Goal: Task Accomplishment & Management: Manage account settings

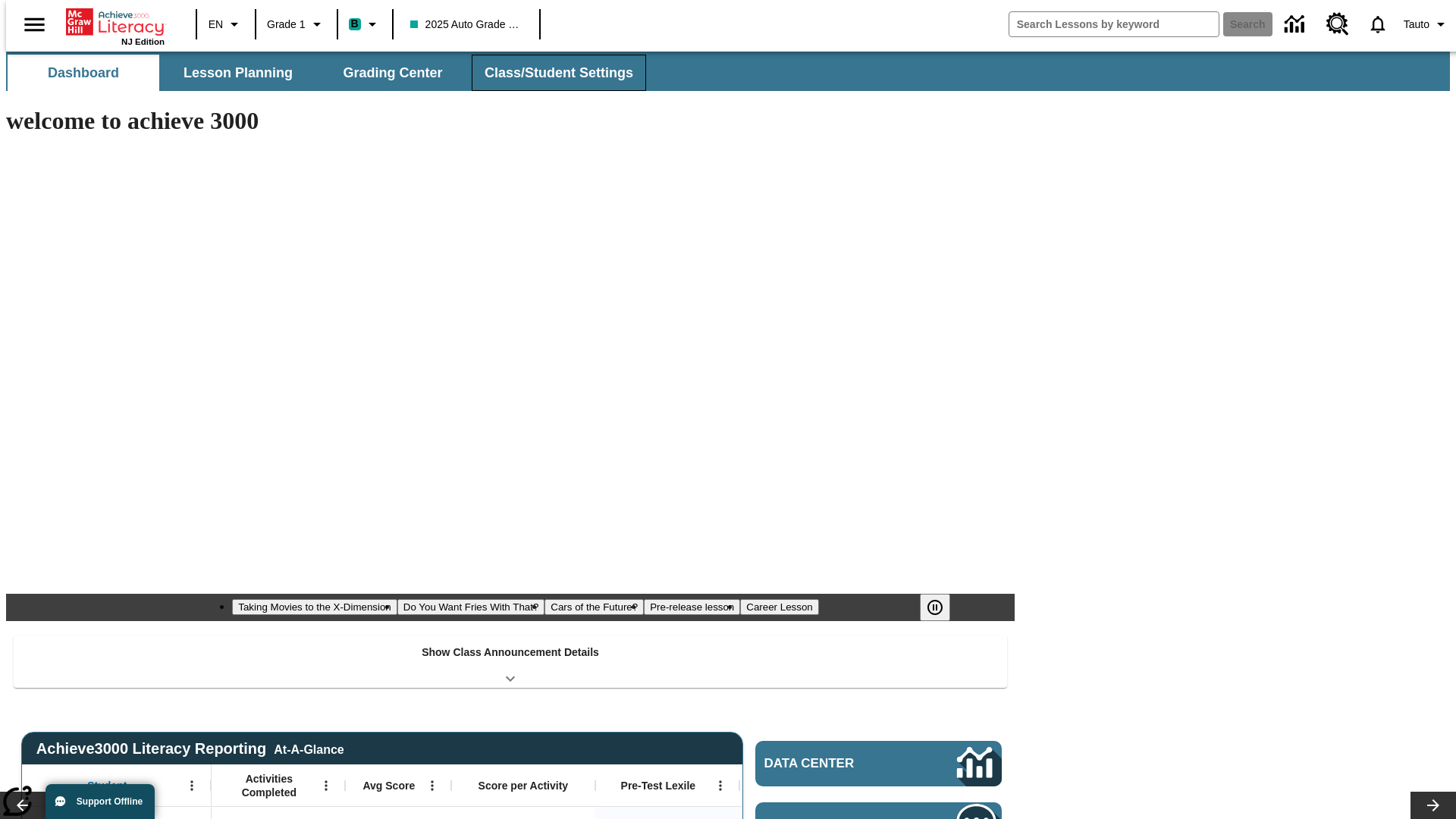
click at [551, 73] on button "Class/Student Settings" at bounding box center [559, 73] width 175 height 36
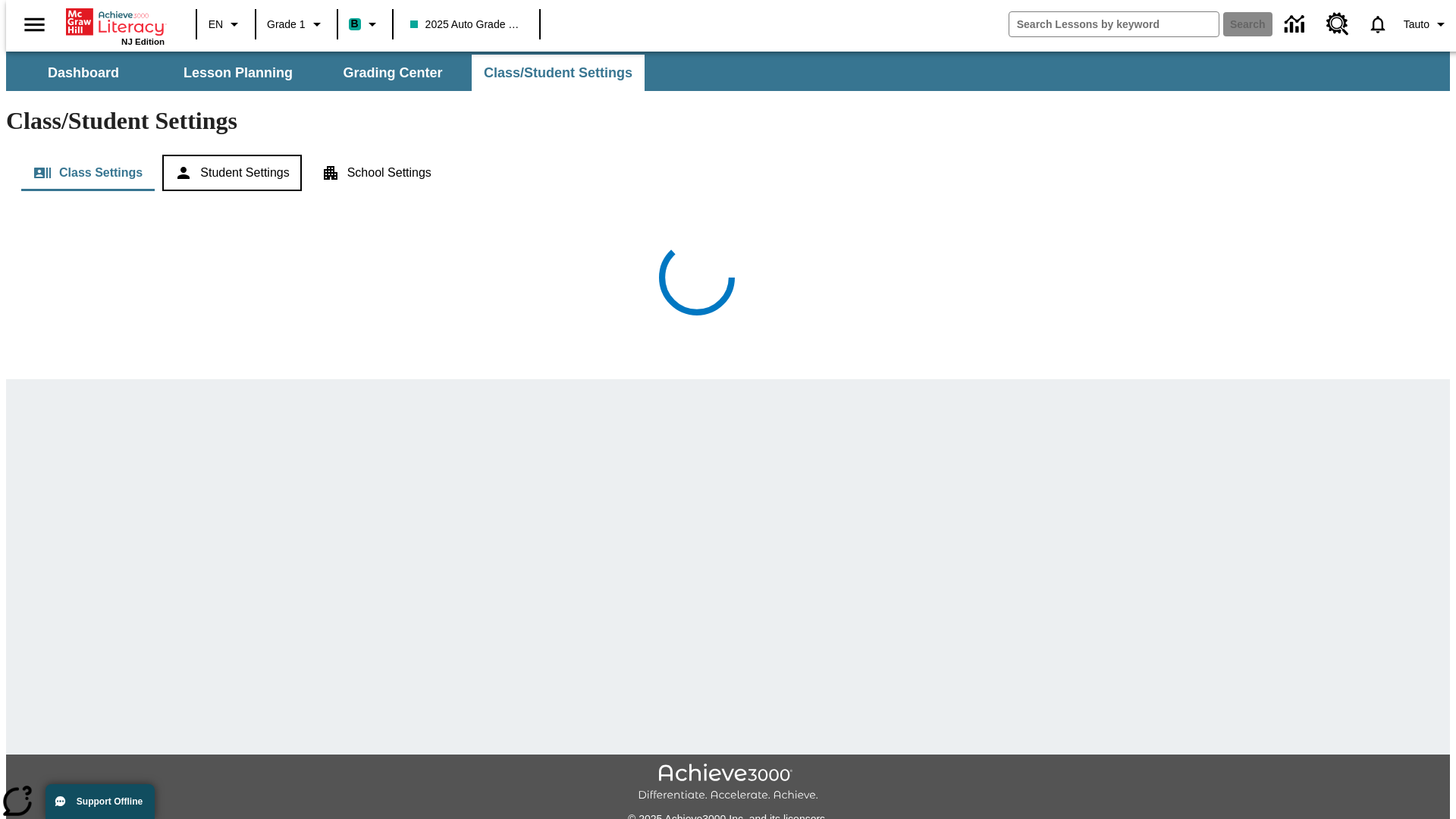
click at [229, 155] on button "Student Settings" at bounding box center [232, 172] width 139 height 36
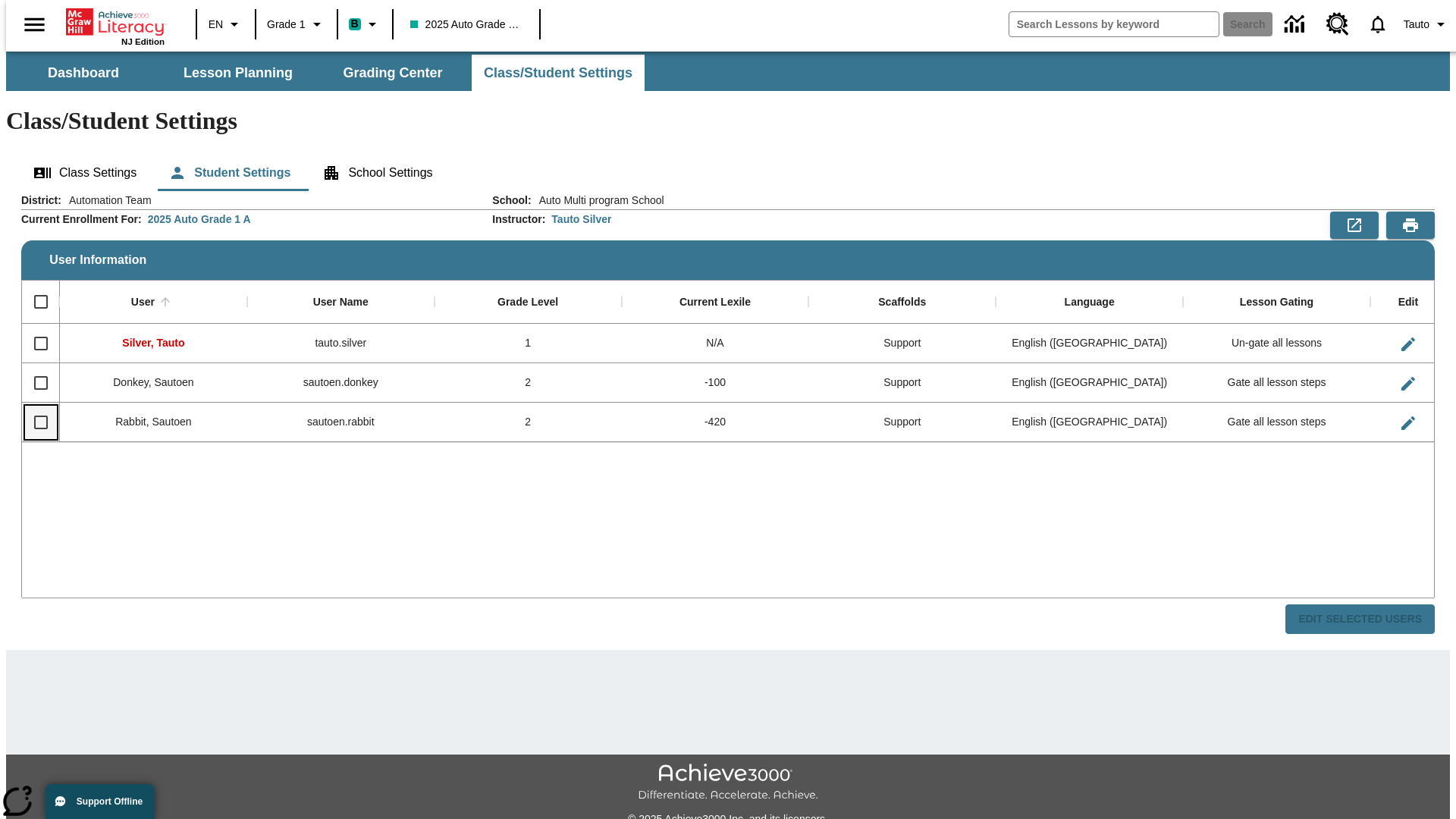
click at [34, 406] on input "Select row" at bounding box center [40, 422] width 32 height 32
checkbox input "true"
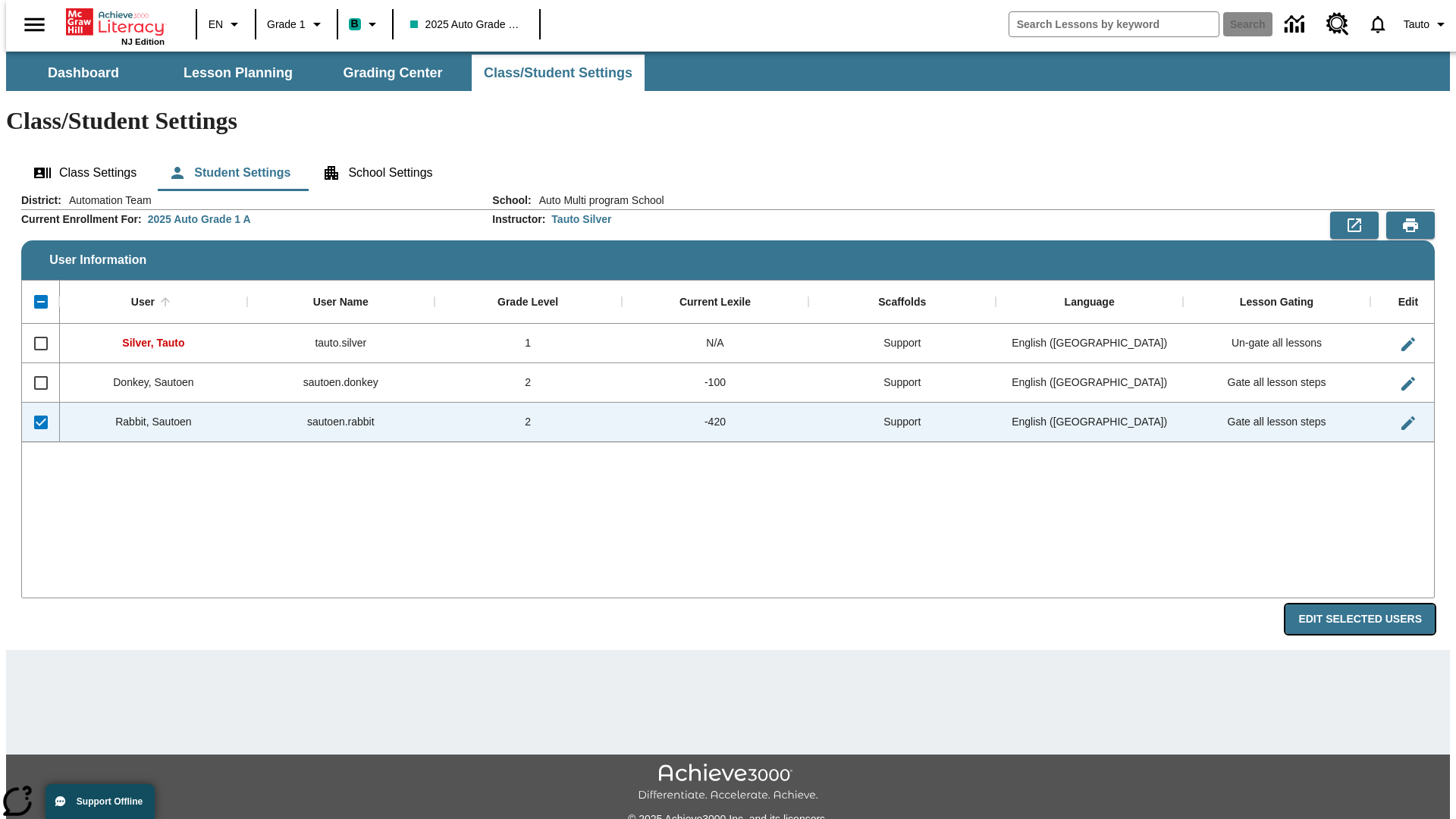
click at [1372, 605] on button "Edit Selected Users" at bounding box center [1359, 620] width 149 height 29
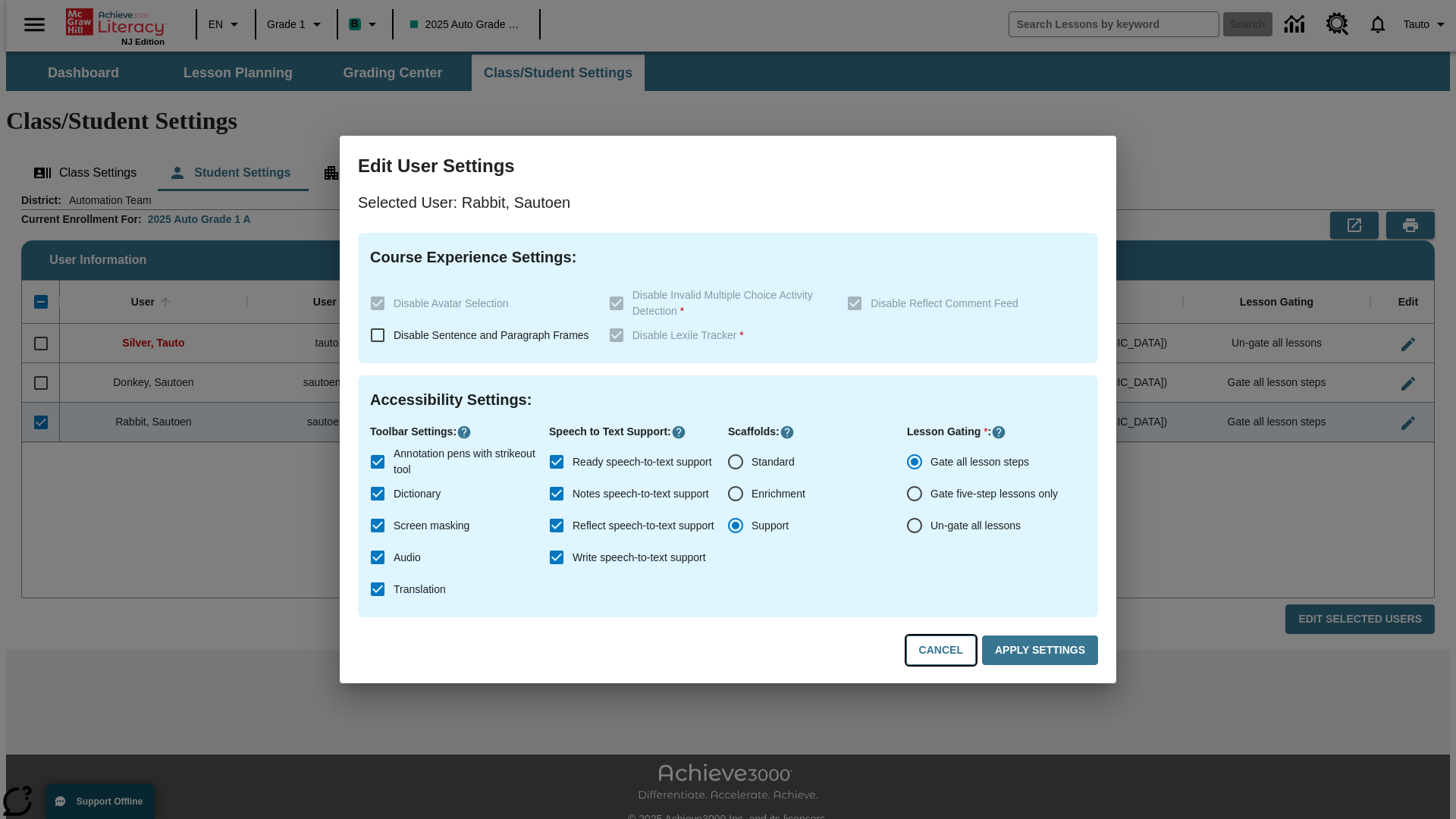
click at [948, 651] on button "Cancel" at bounding box center [941, 651] width 70 height 29
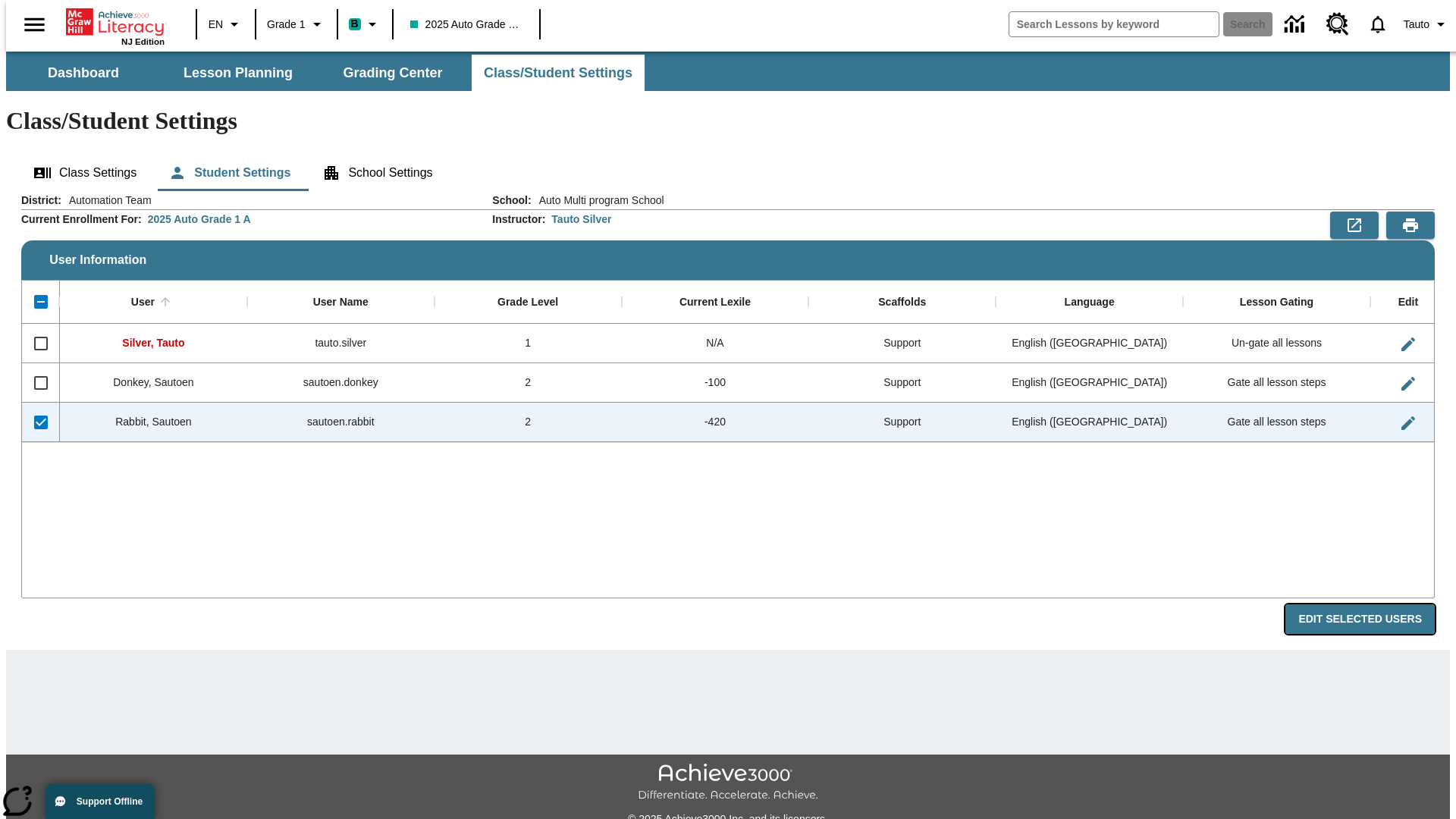
click at [1372, 605] on button "Edit Selected Users" at bounding box center [1359, 620] width 149 height 29
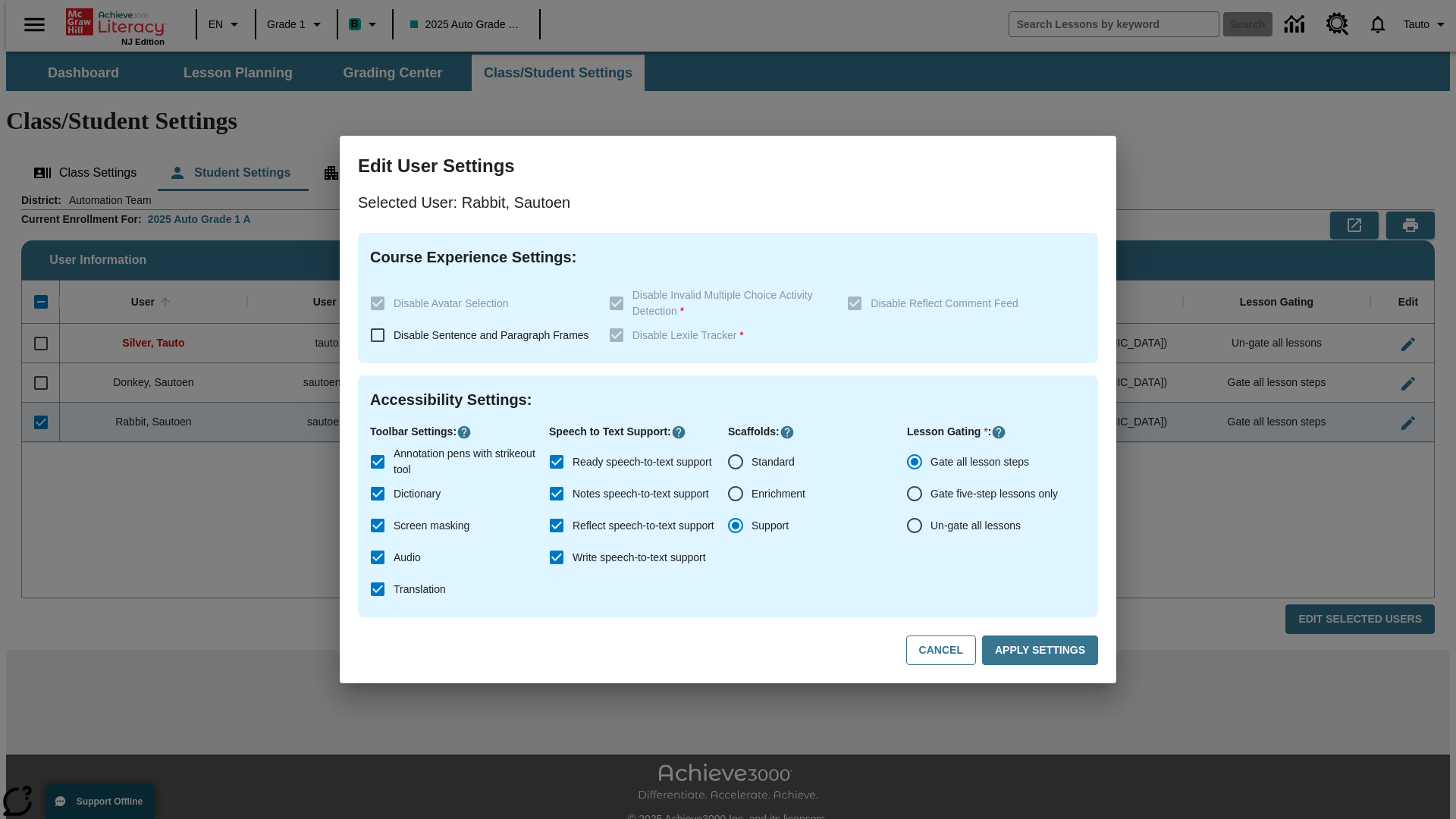
click at [557, 462] on input "Ready speech-to-text support" at bounding box center [556, 461] width 32 height 32
checkbox input "false"
click at [1043, 651] on button "Apply Settings" at bounding box center [1040, 651] width 116 height 29
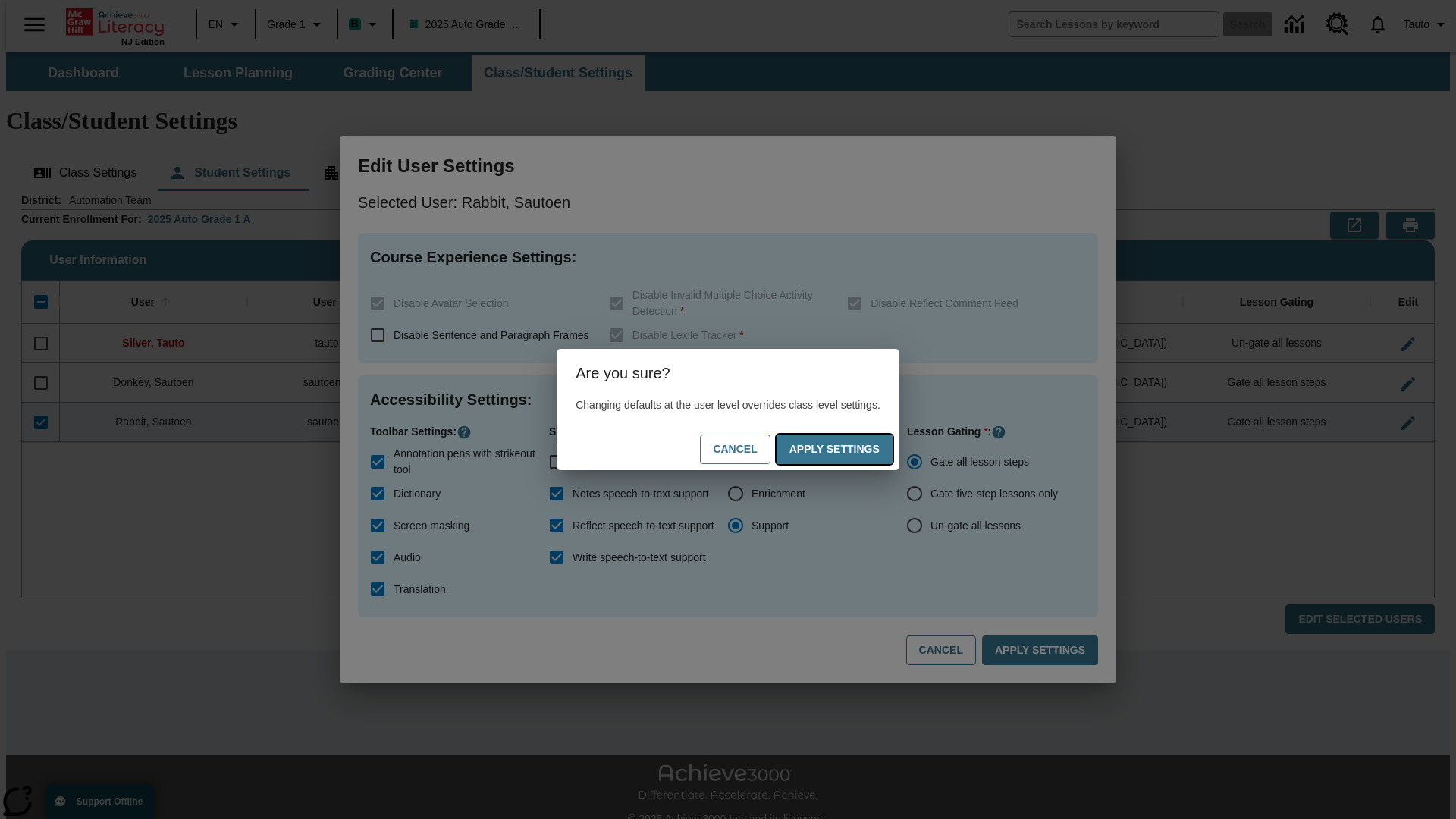
click at [850, 449] on button "Apply Settings" at bounding box center [834, 450] width 116 height 29
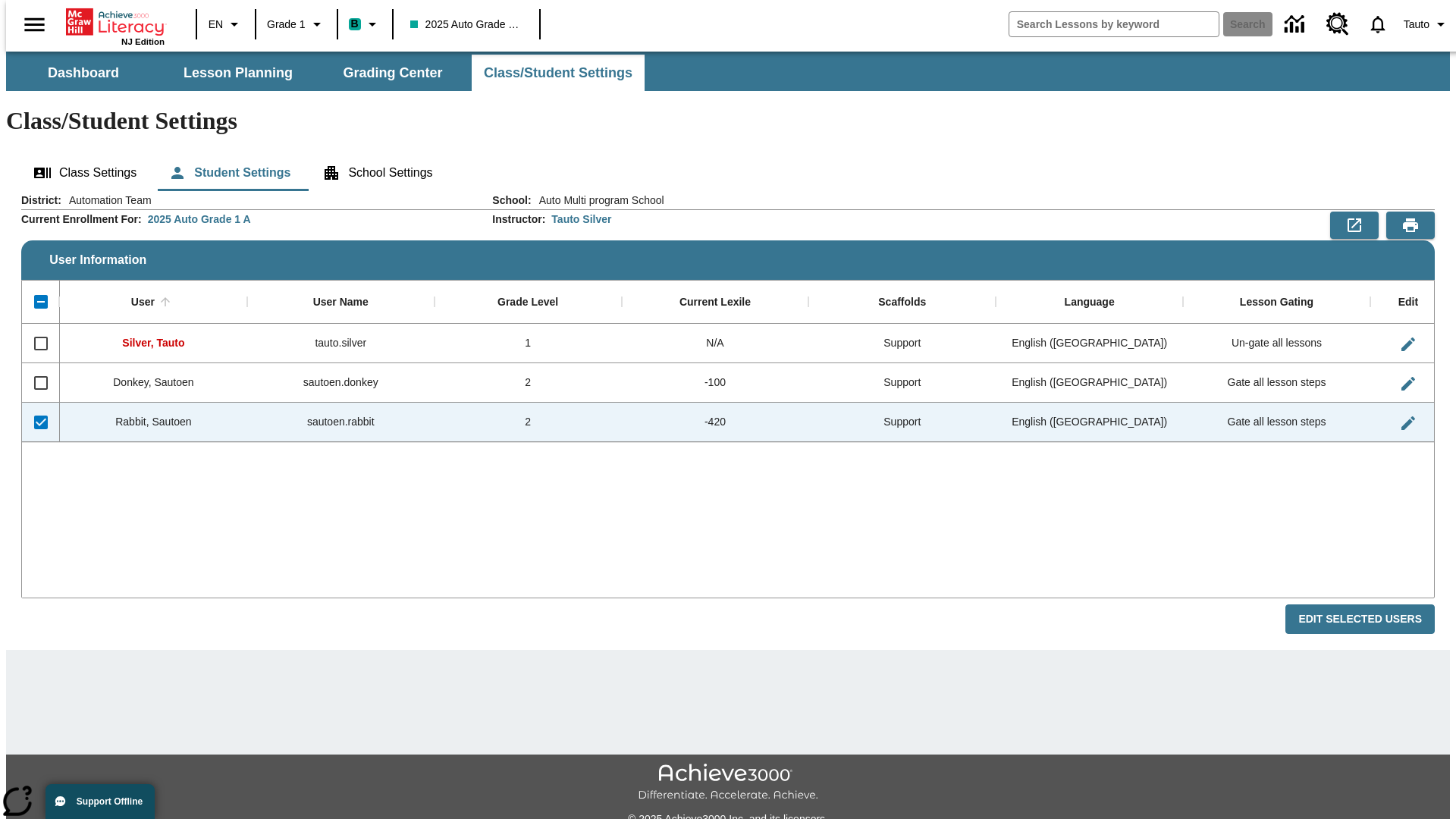
checkbox input "false"
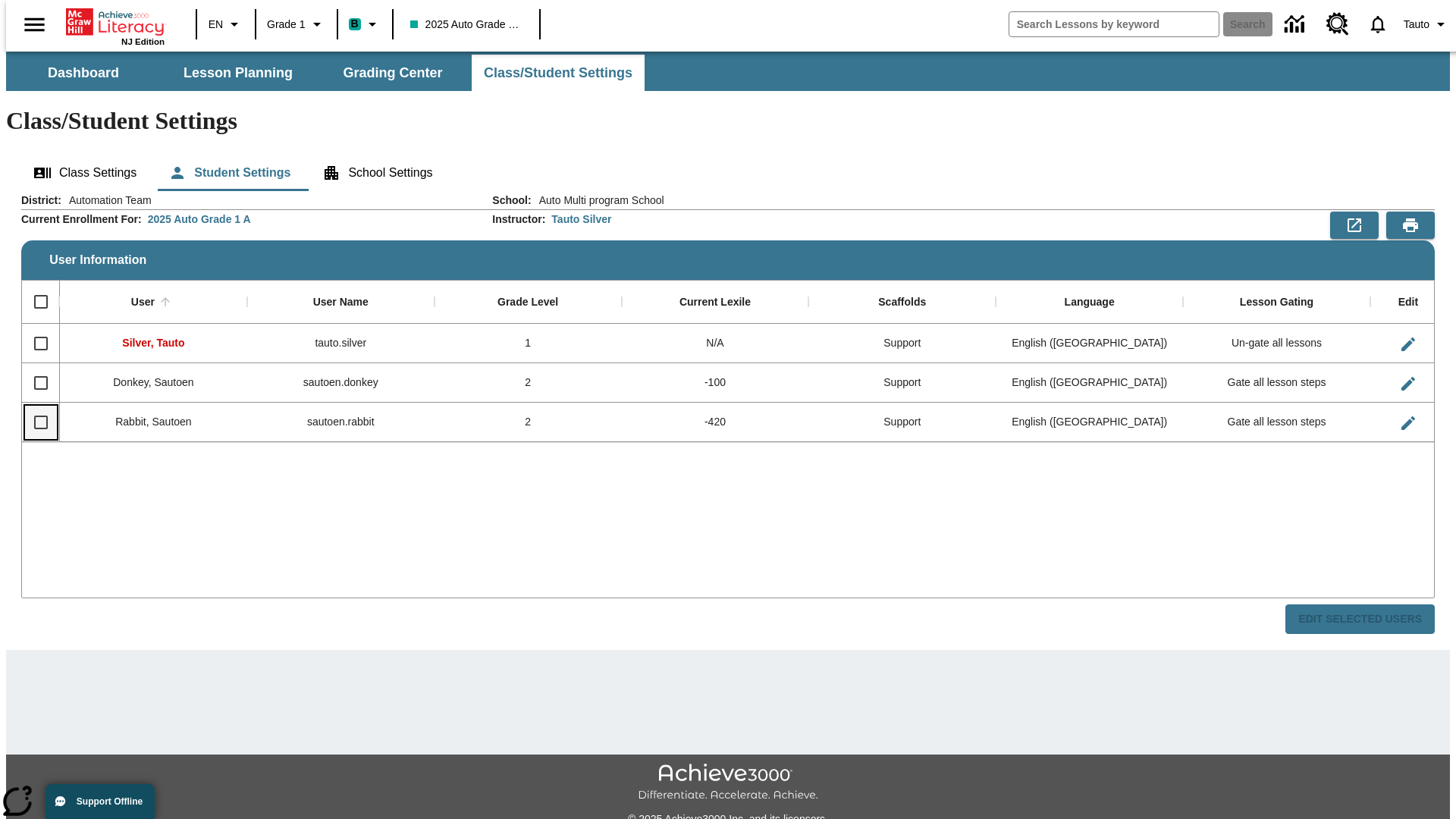
click at [34, 406] on input "Select row" at bounding box center [40, 422] width 32 height 32
checkbox input "true"
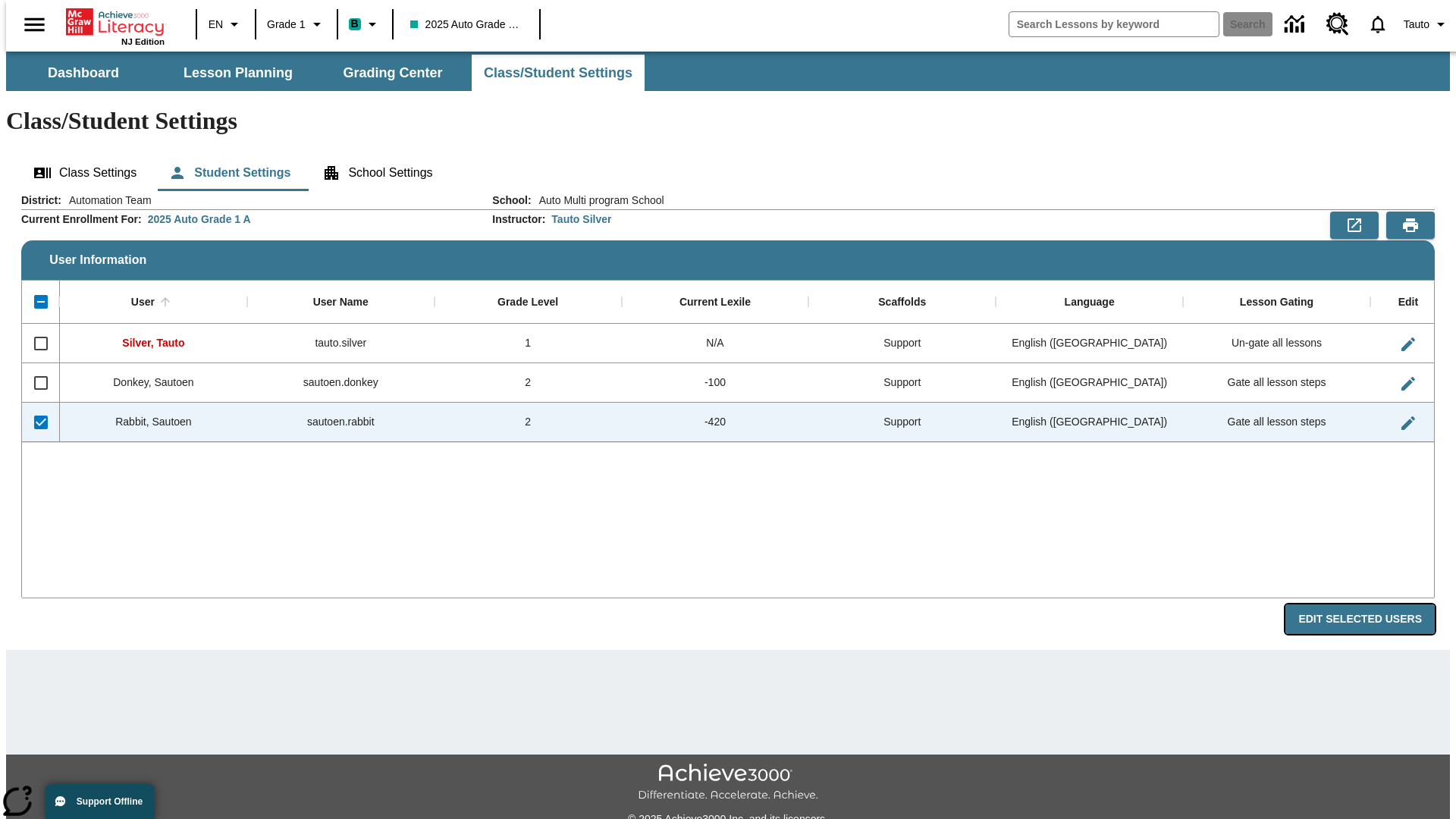
click at [1372, 605] on button "Edit Selected Users" at bounding box center [1359, 620] width 149 height 29
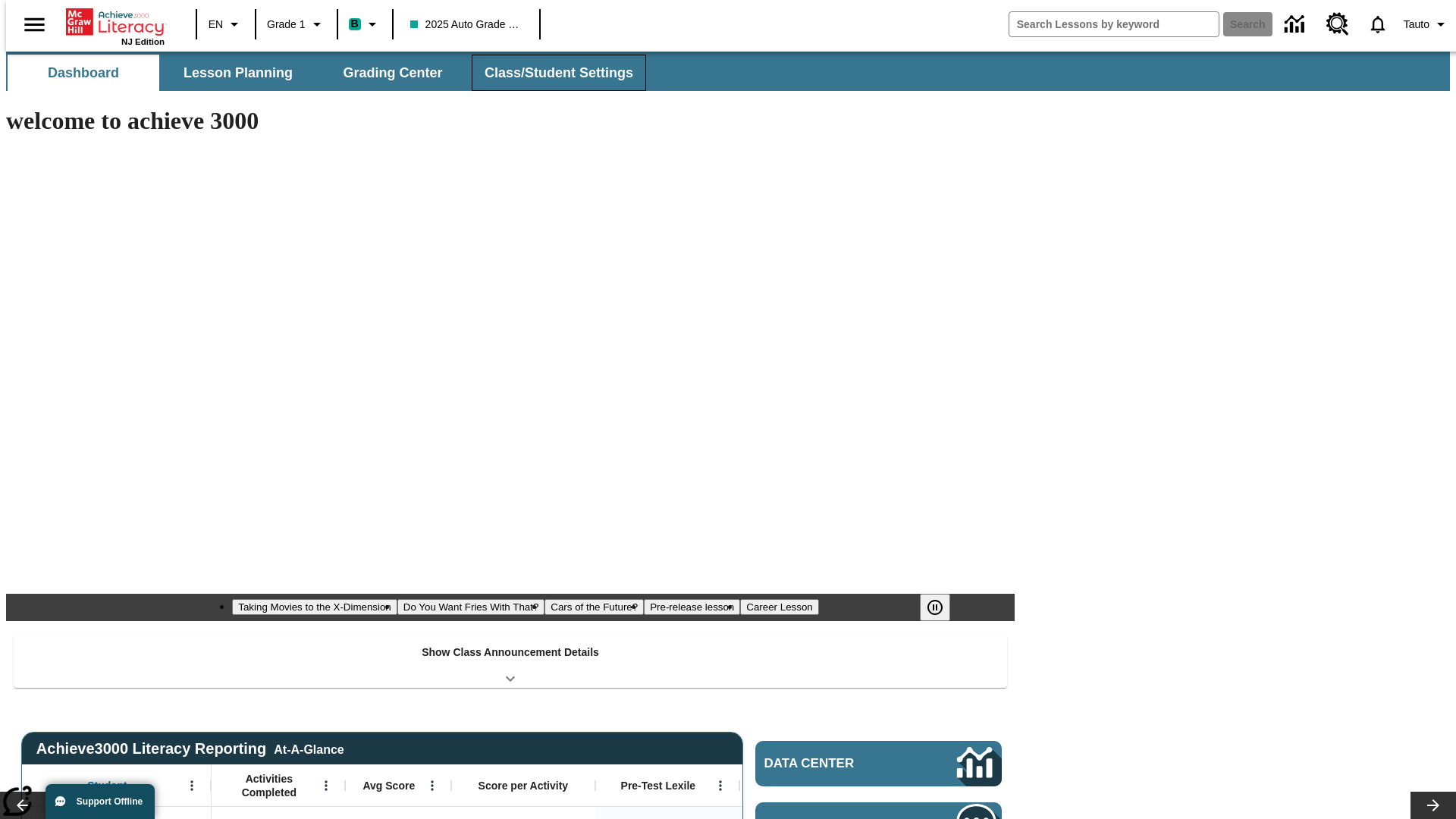
click at [551, 73] on button "Class/Student Settings" at bounding box center [559, 73] width 175 height 36
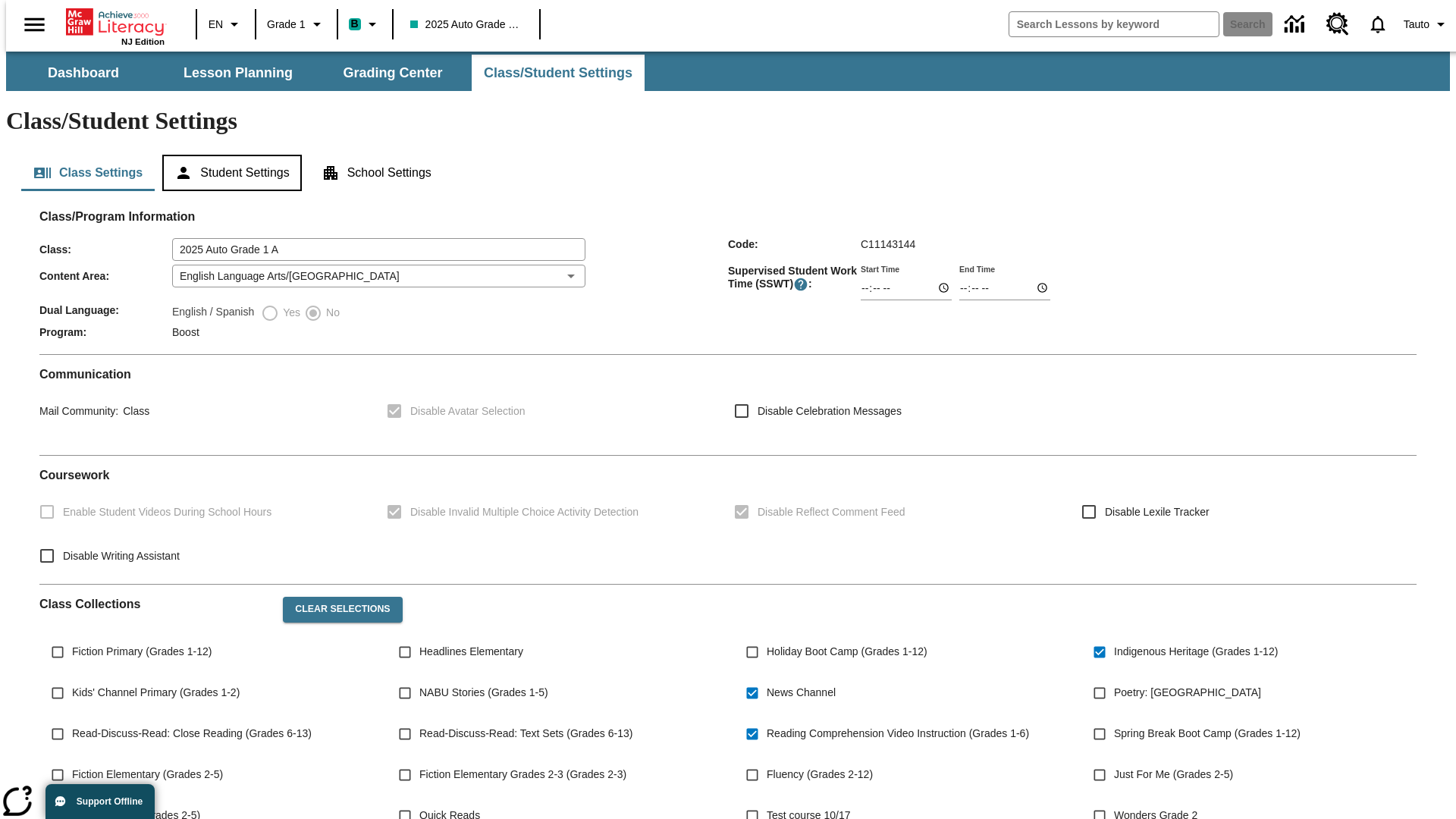
click at [229, 155] on button "Student Settings" at bounding box center [232, 172] width 139 height 36
